Goal: Find specific page/section

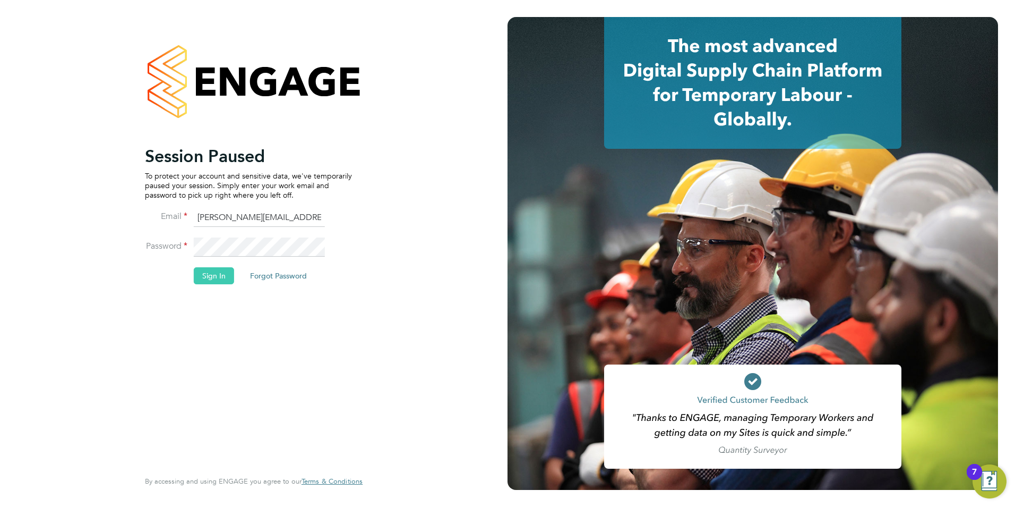
click at [211, 280] on button "Sign In" at bounding box center [214, 275] width 40 height 17
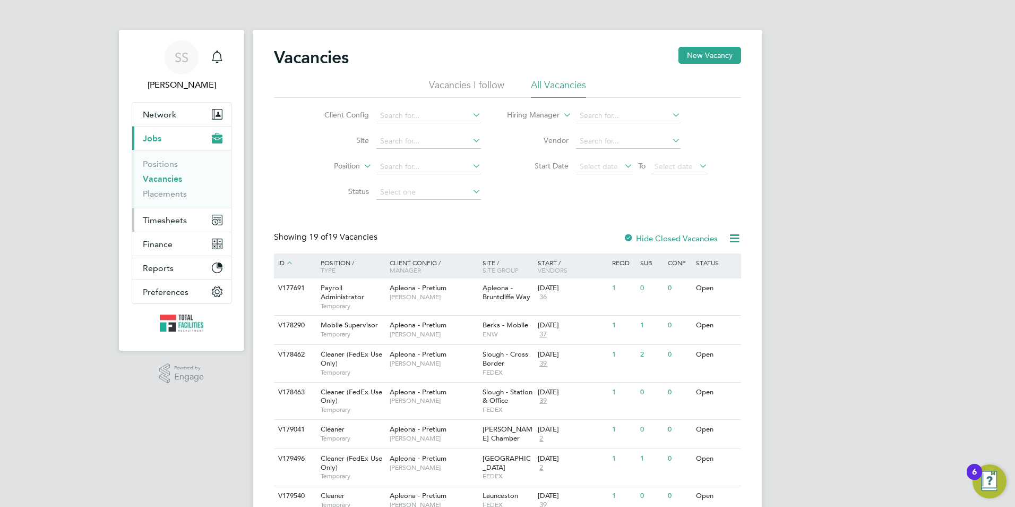
click at [161, 226] on button "Timesheets" at bounding box center [181, 219] width 99 height 23
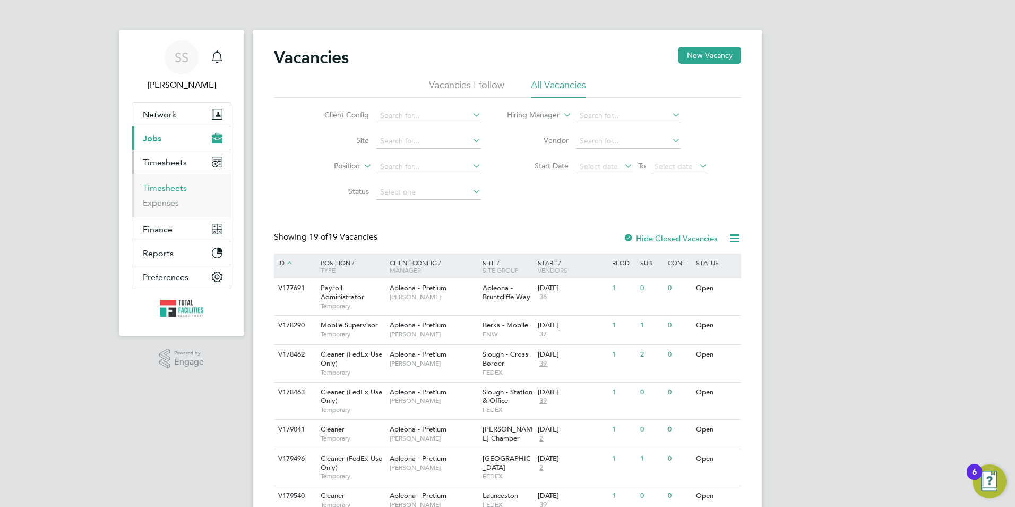
click at [159, 187] on link "Timesheets" at bounding box center [165, 188] width 44 height 10
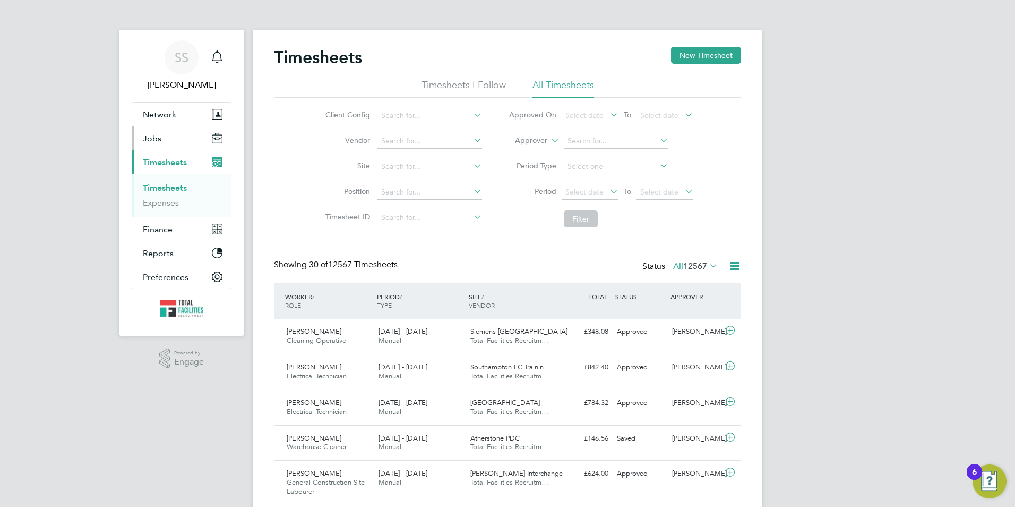
click at [171, 134] on button "Jobs" at bounding box center [181, 137] width 99 height 23
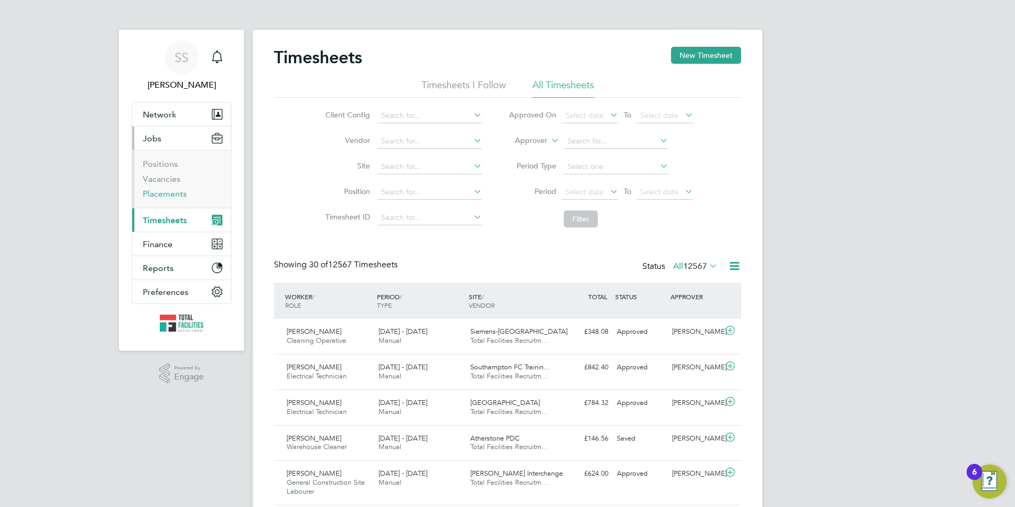
click at [159, 195] on link "Placements" at bounding box center [165, 193] width 44 height 10
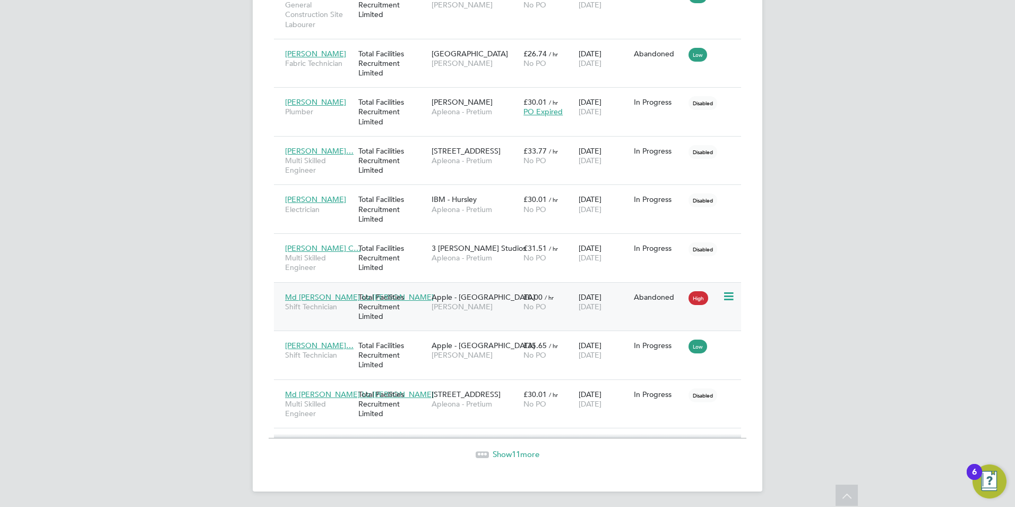
scroll to position [1414, 0]
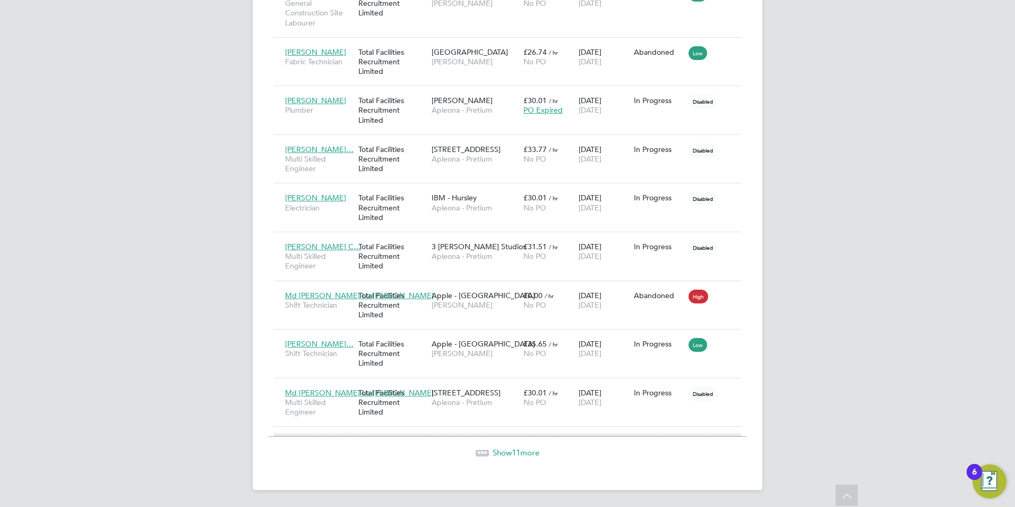
click at [512, 453] on span "11" at bounding box center [516, 452] width 8 height 10
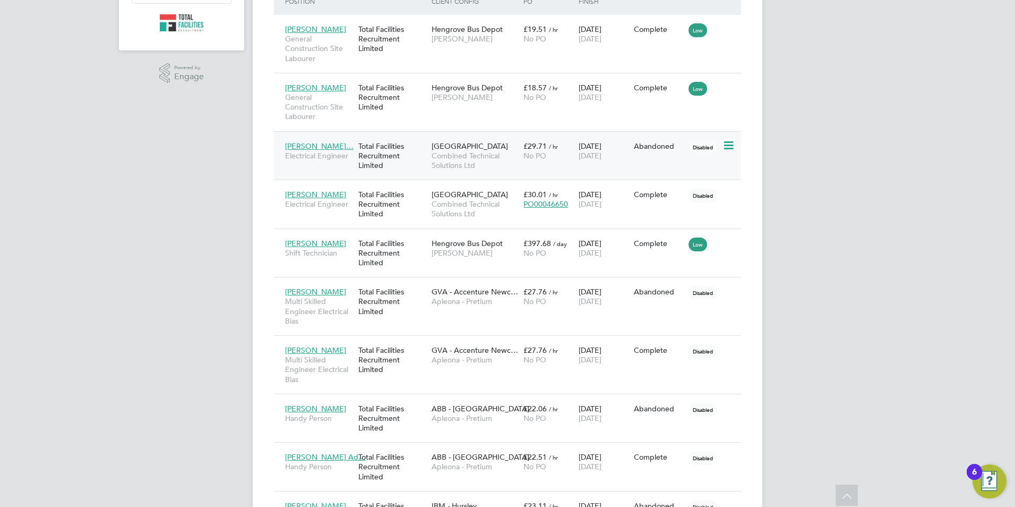
scroll to position [388, 0]
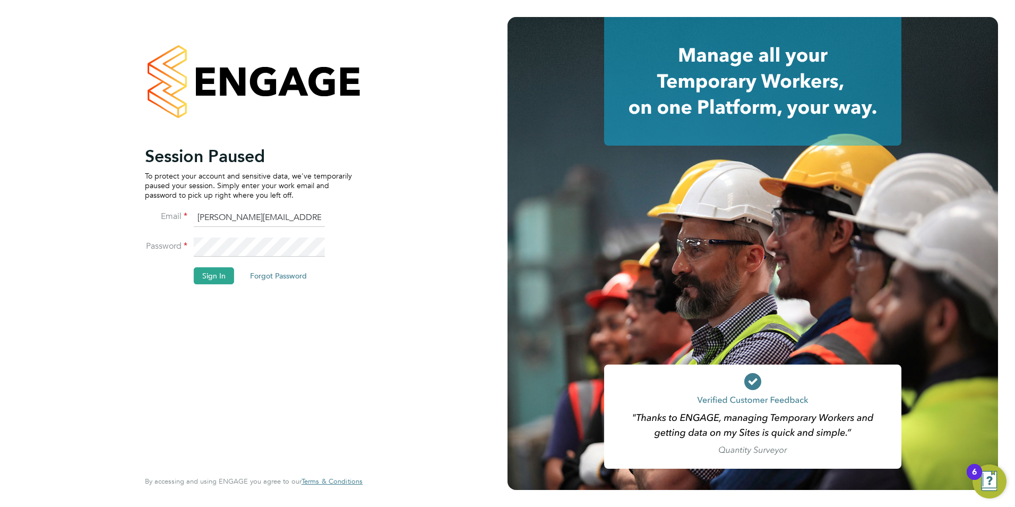
click at [218, 280] on button "Sign In" at bounding box center [214, 275] width 40 height 17
